Goal: Task Accomplishment & Management: Complete application form

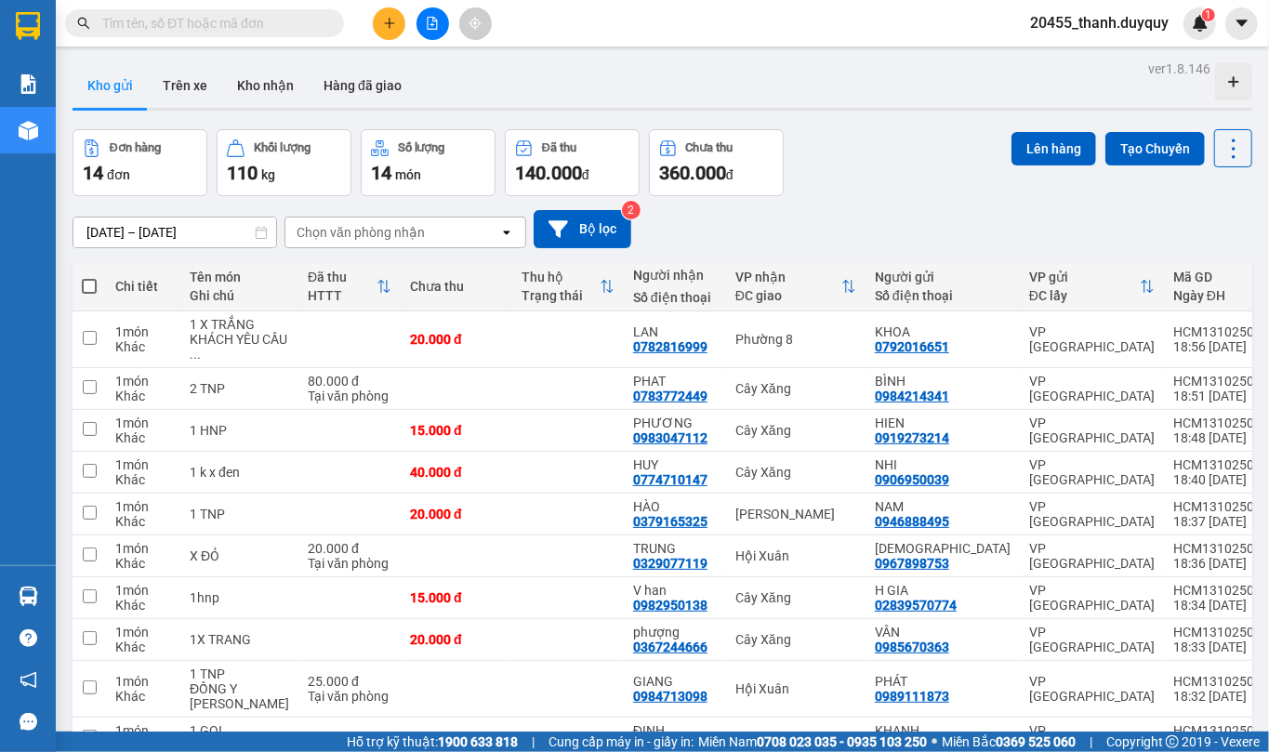
click at [259, 10] on input "text" at bounding box center [211, 23] width 219 height 20
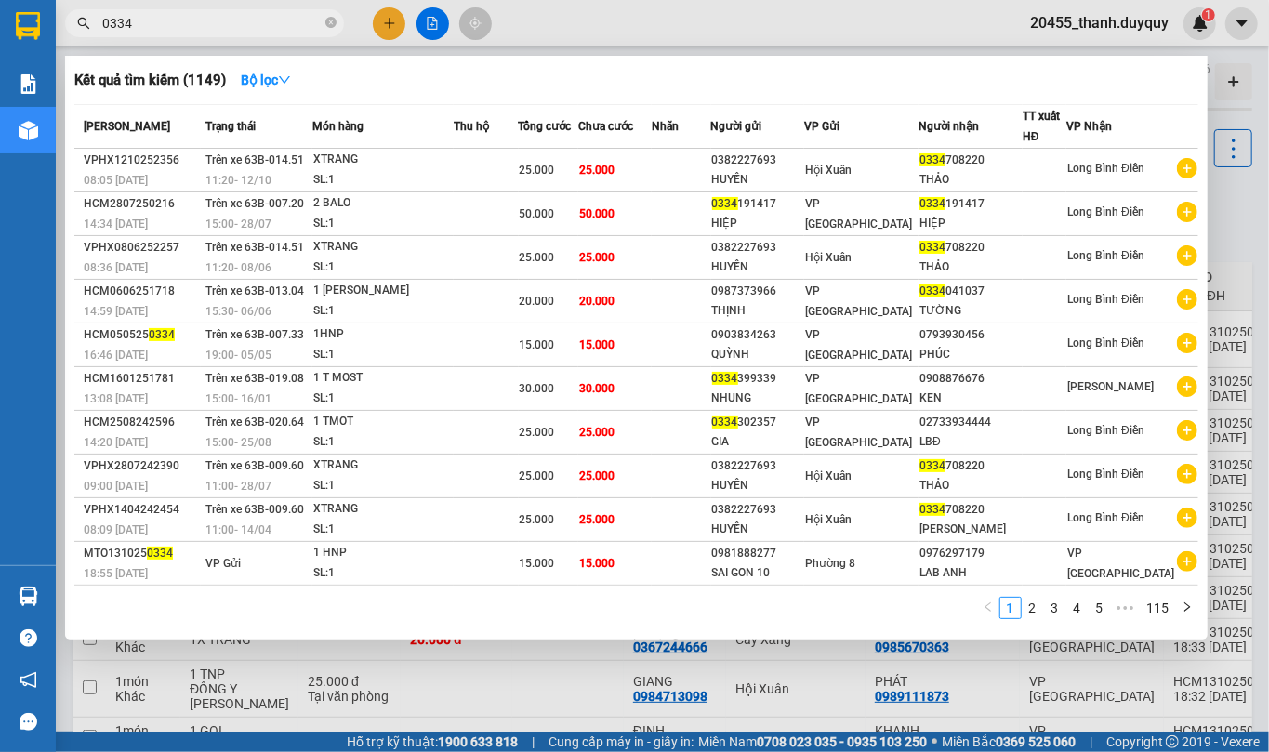
type input "0334"
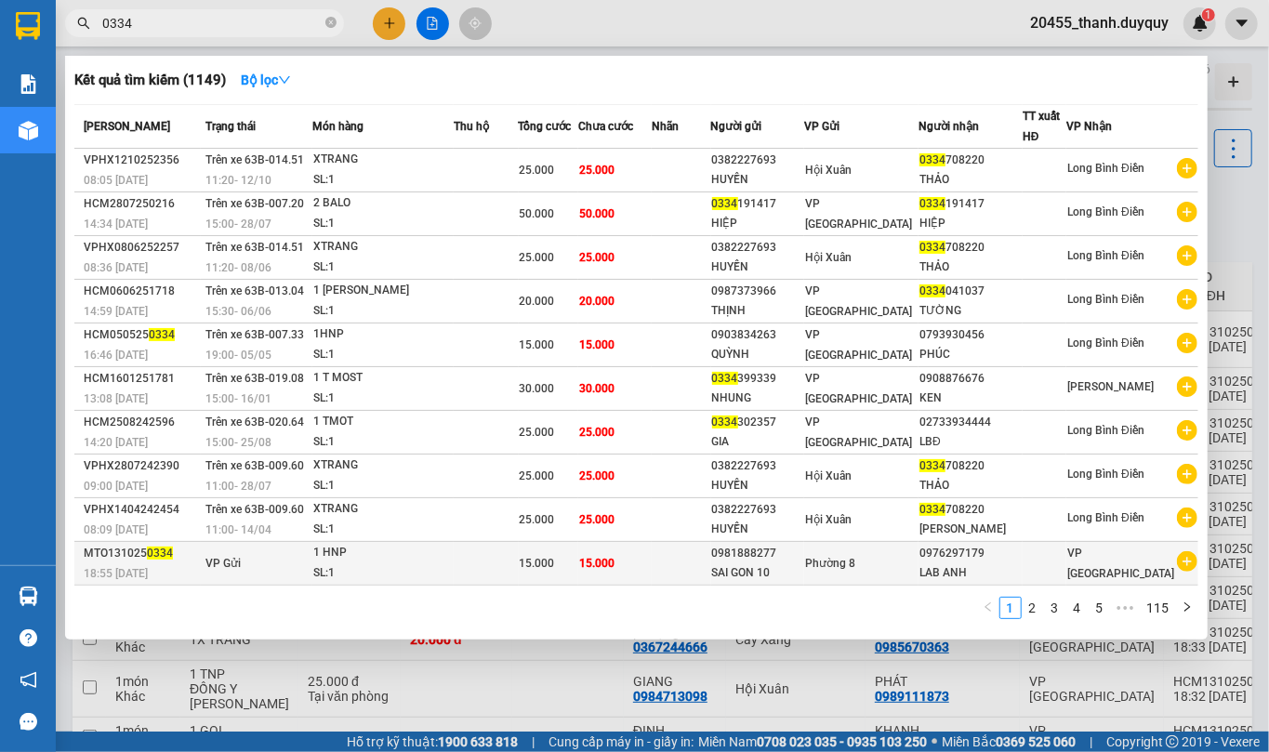
click at [578, 10] on div "15.000" at bounding box center [549, 563] width 58 height 20
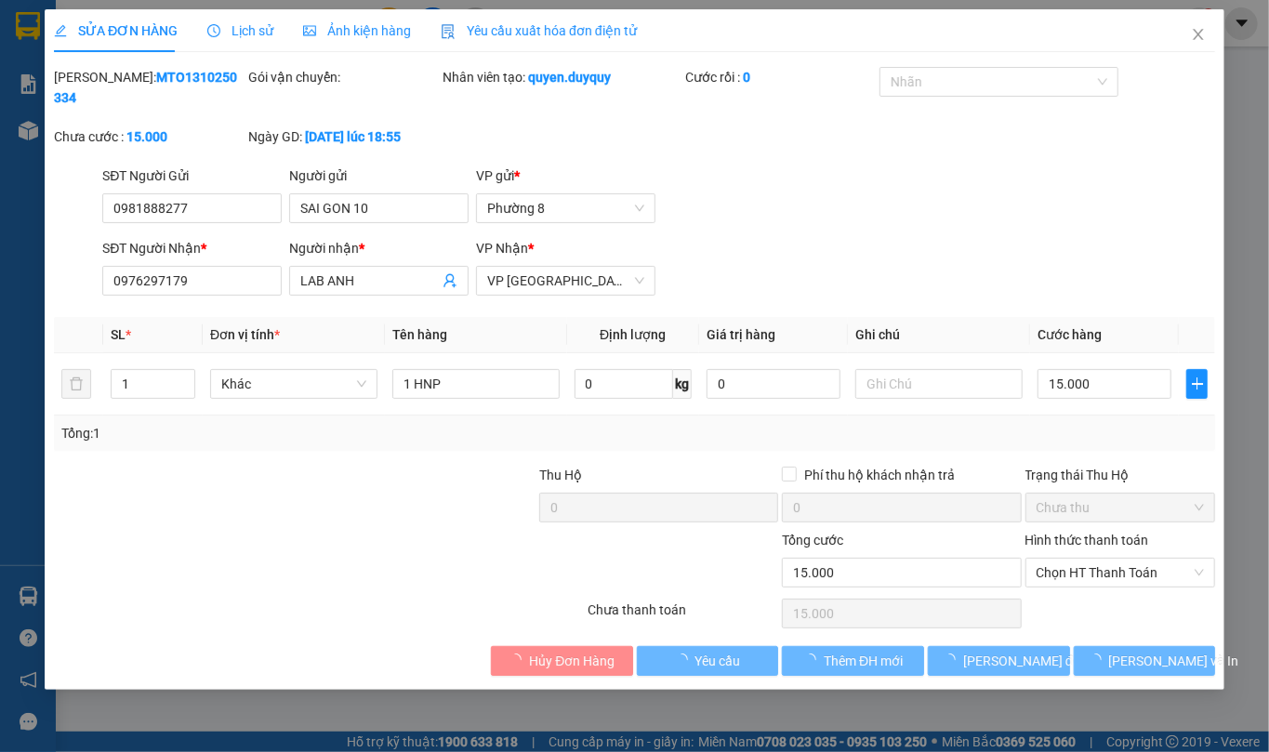
type input "0981888277"
type input "SAI GON 10"
type input "0976297179"
type input "LAB ANH"
type input "0"
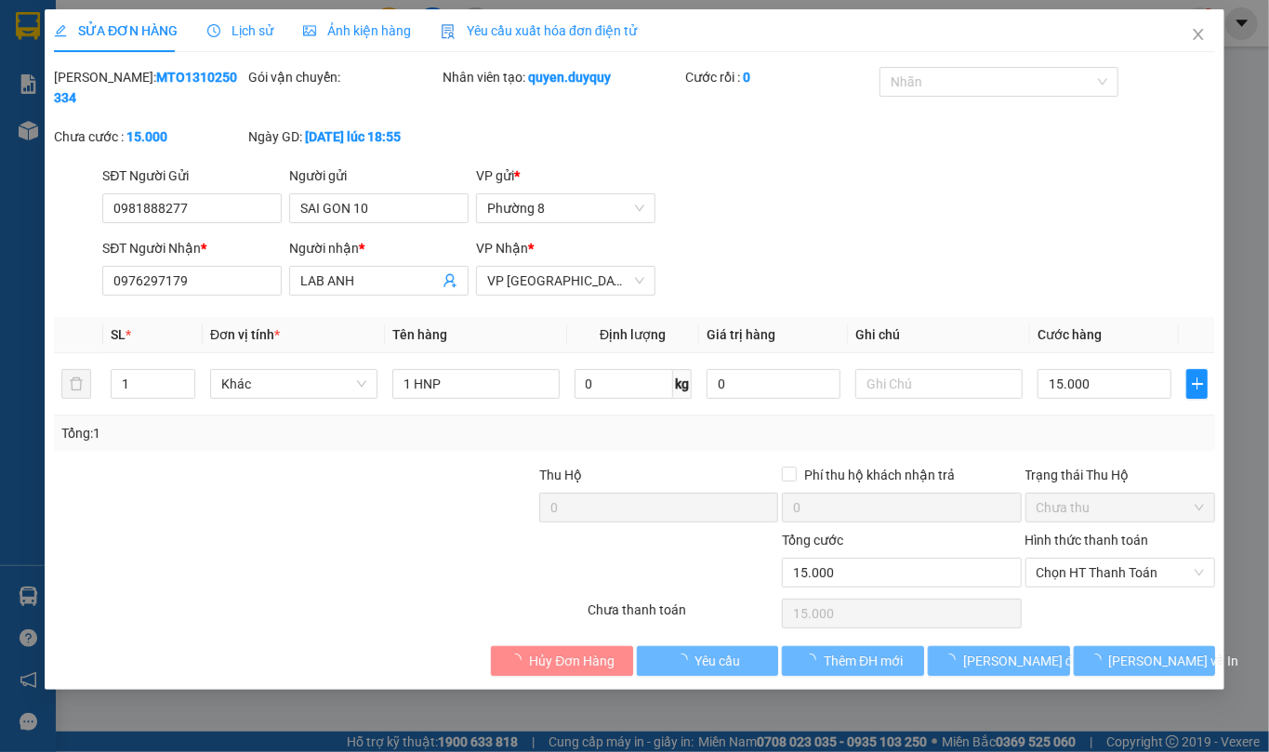
type input "15.000"
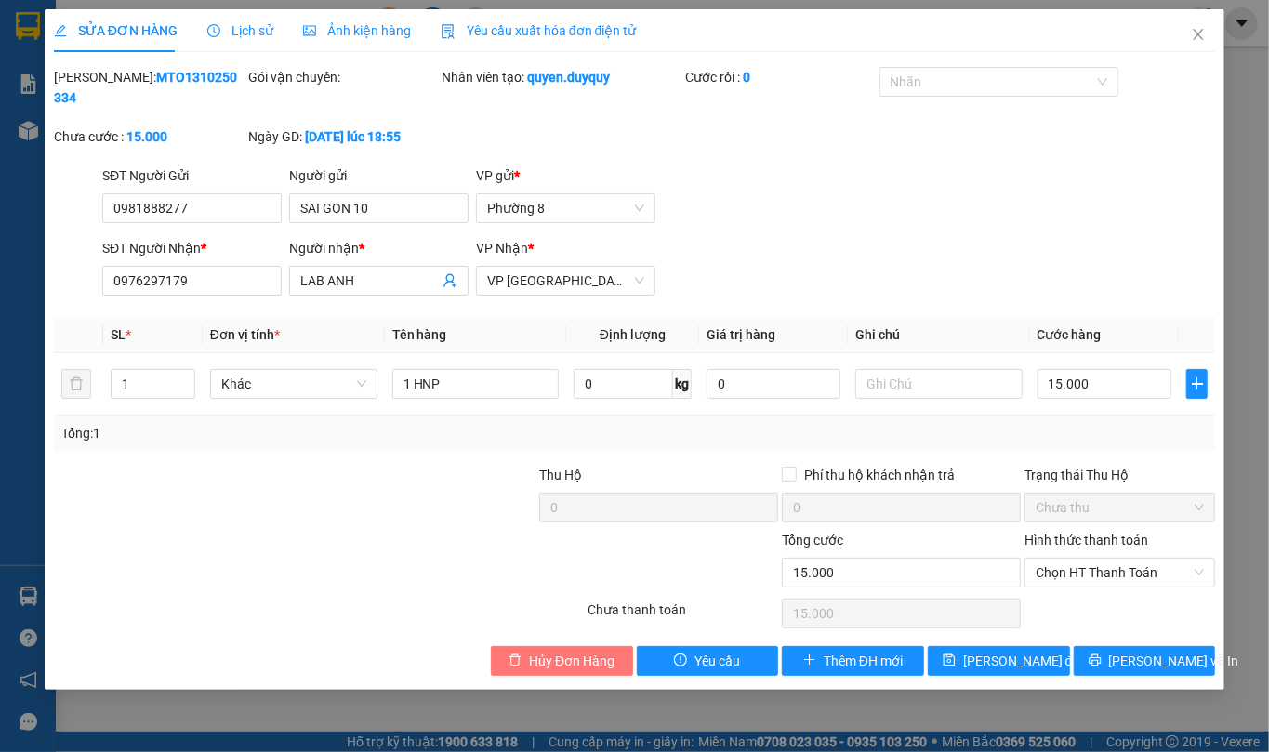
click at [569, 10] on span "Hủy Đơn Hàng" at bounding box center [572, 661] width 86 height 20
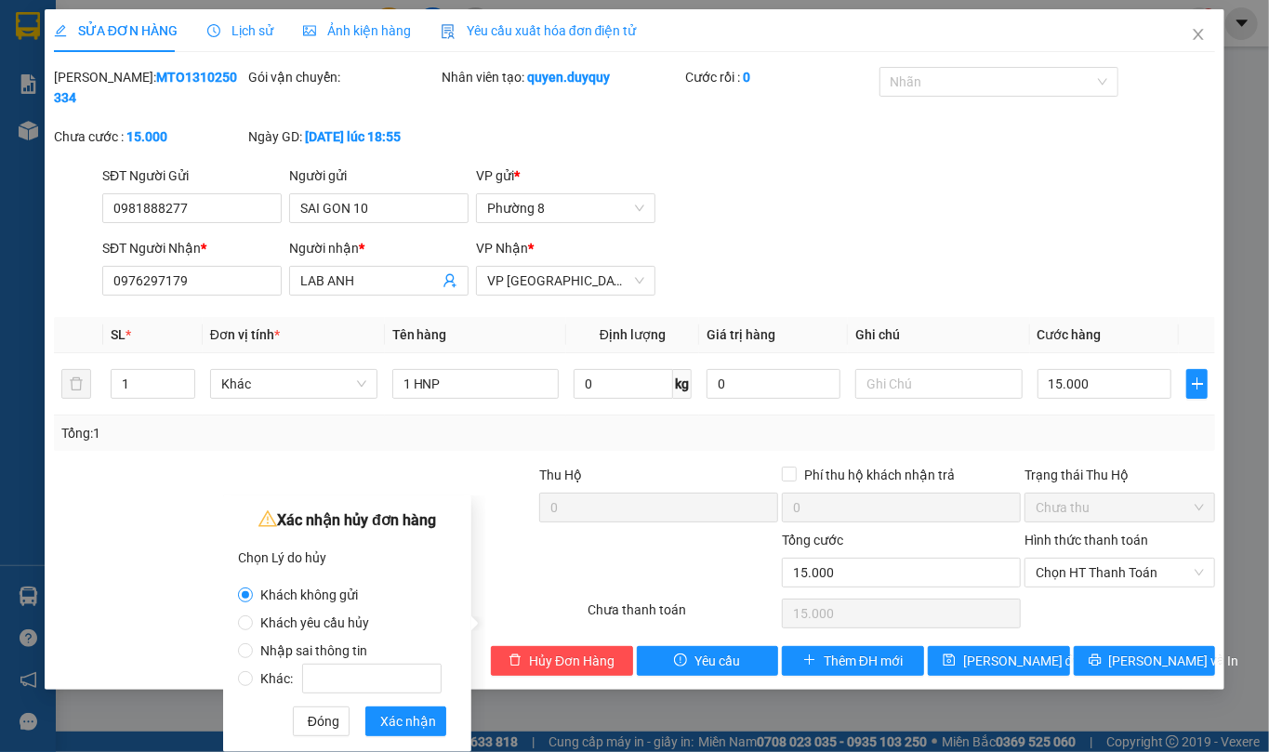
click at [272, 10] on span "Nhập sai thông tin" at bounding box center [314, 651] width 122 height 15
click at [253, 10] on input "Nhập sai thông tin" at bounding box center [245, 651] width 15 height 15
radio input "true"
radio input "false"
click at [381, 10] on span "Xác nhận" at bounding box center [408, 721] width 56 height 20
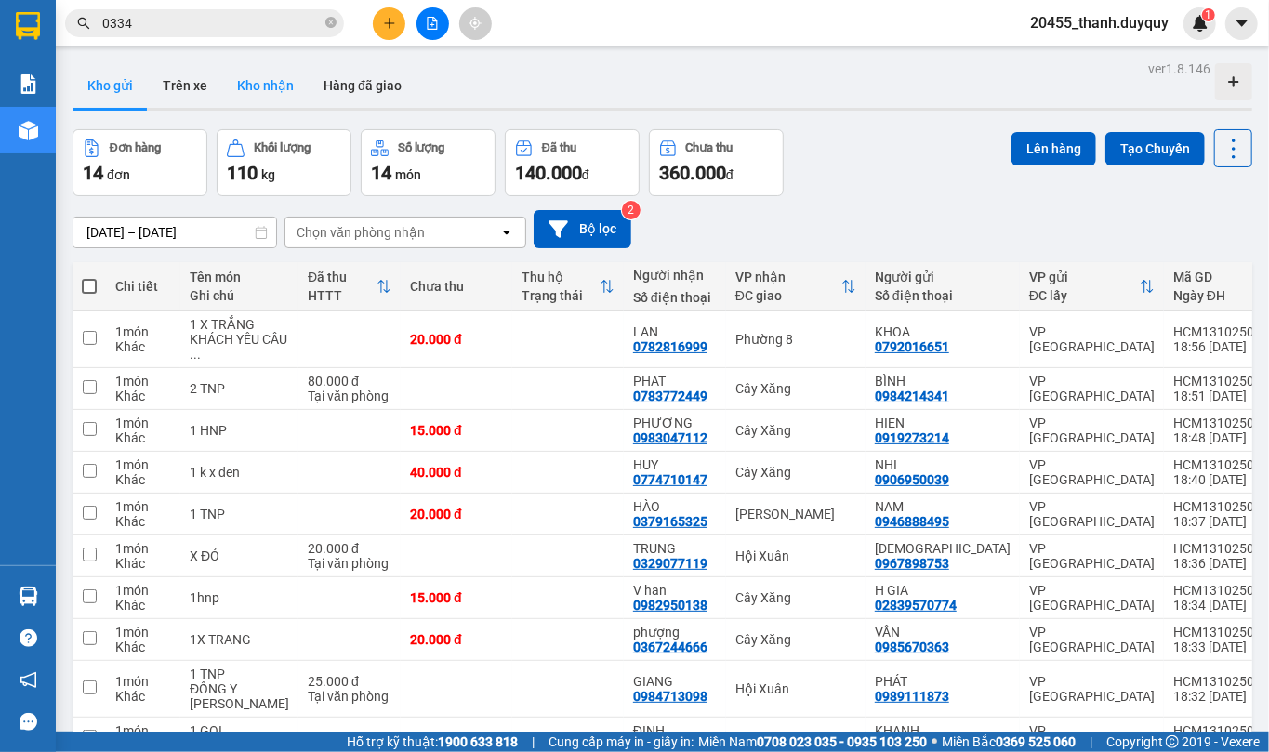
click at [275, 10] on button "Kho nhận" at bounding box center [265, 85] width 86 height 45
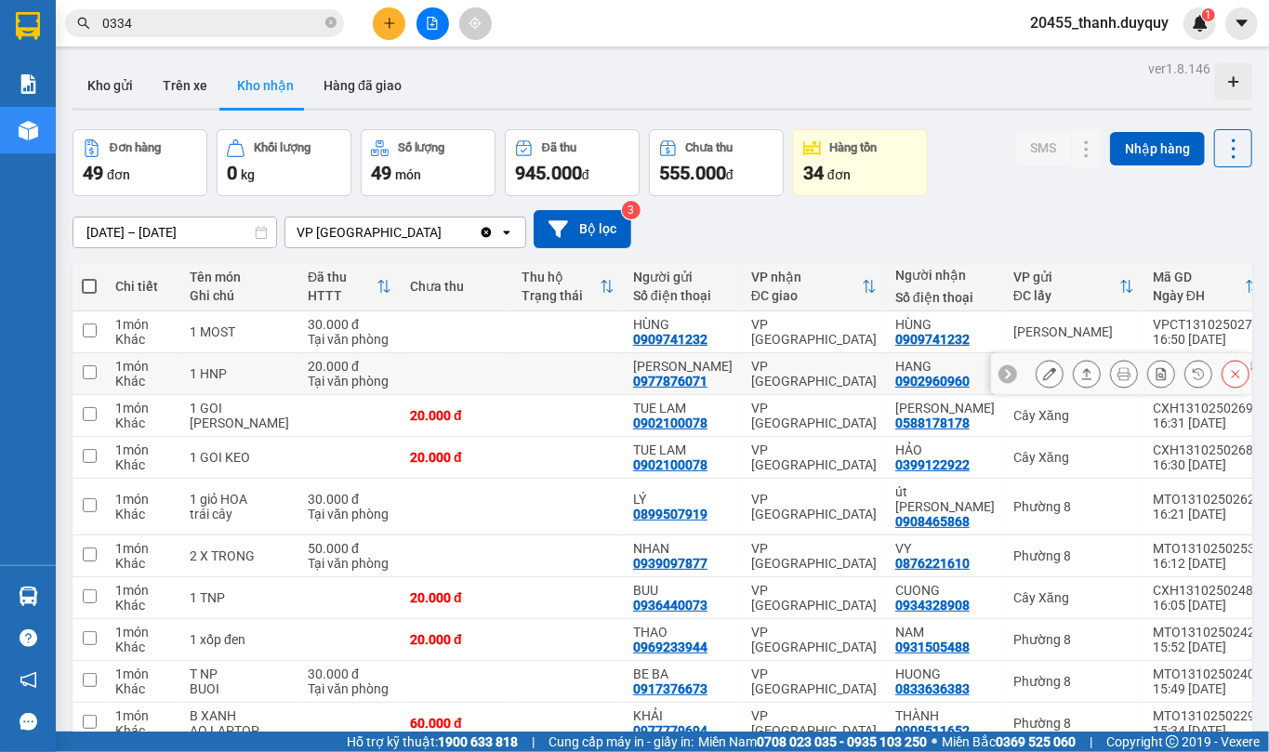
scroll to position [101, 0]
